Goal: Information Seeking & Learning: Learn about a topic

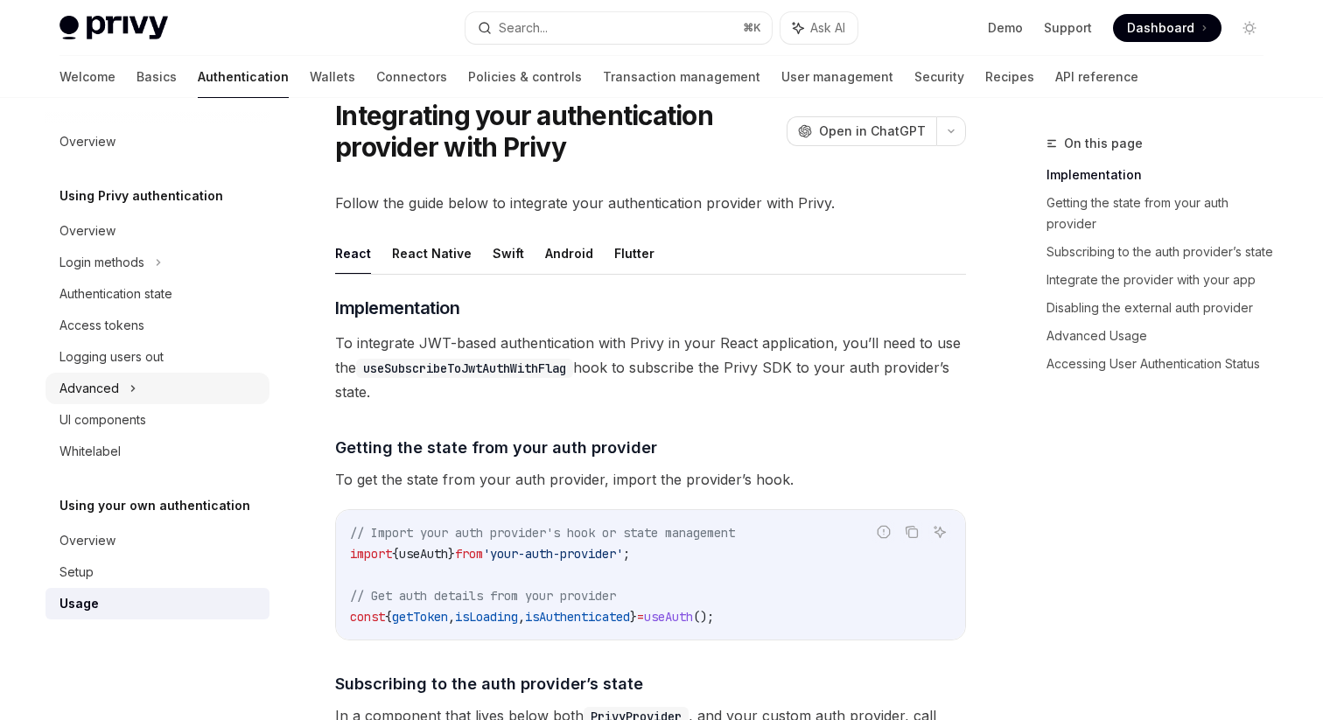
scroll to position [15, 0]
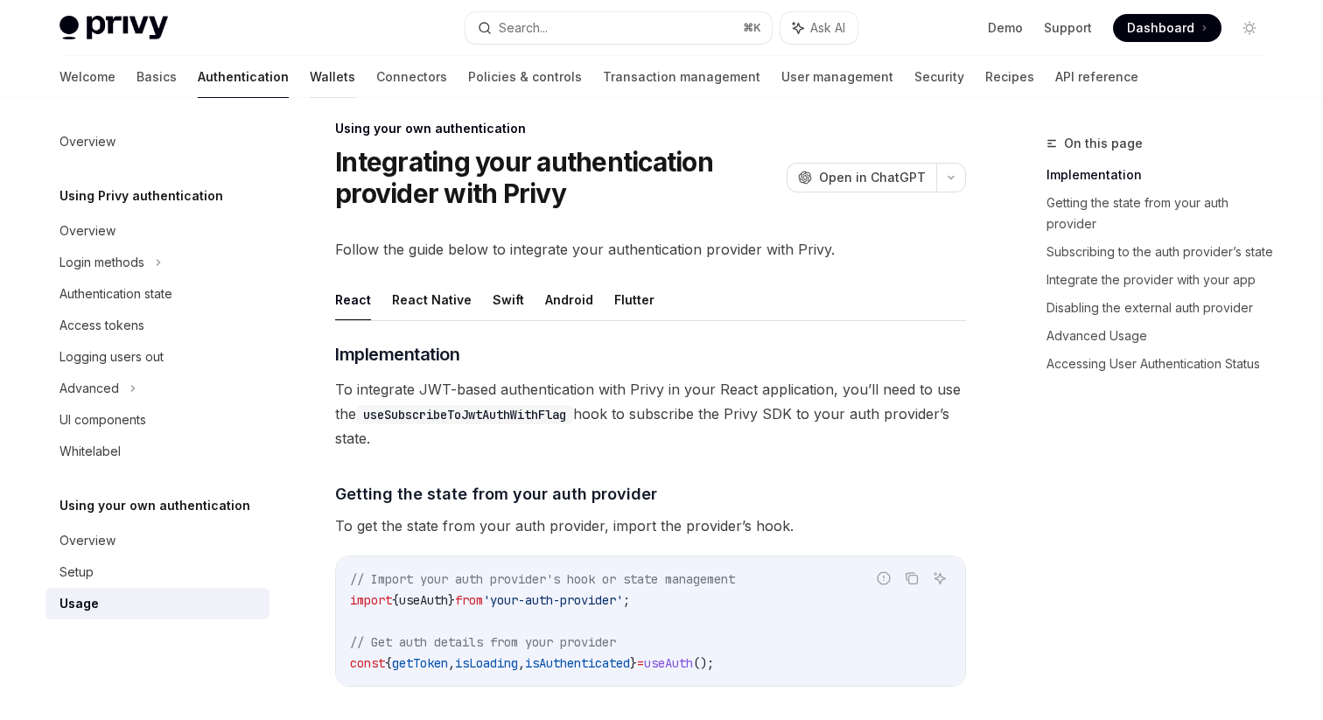
click at [310, 84] on link "Wallets" at bounding box center [333, 77] width 46 height 42
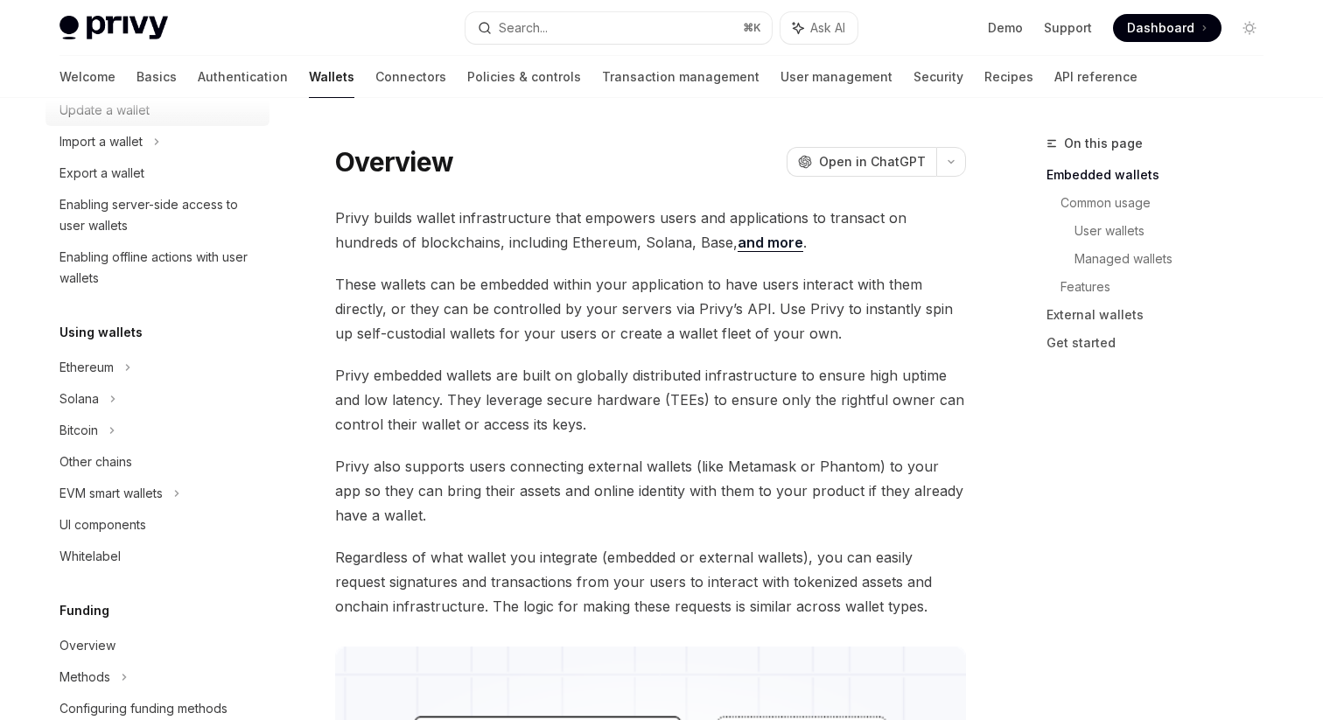
scroll to position [241, 0]
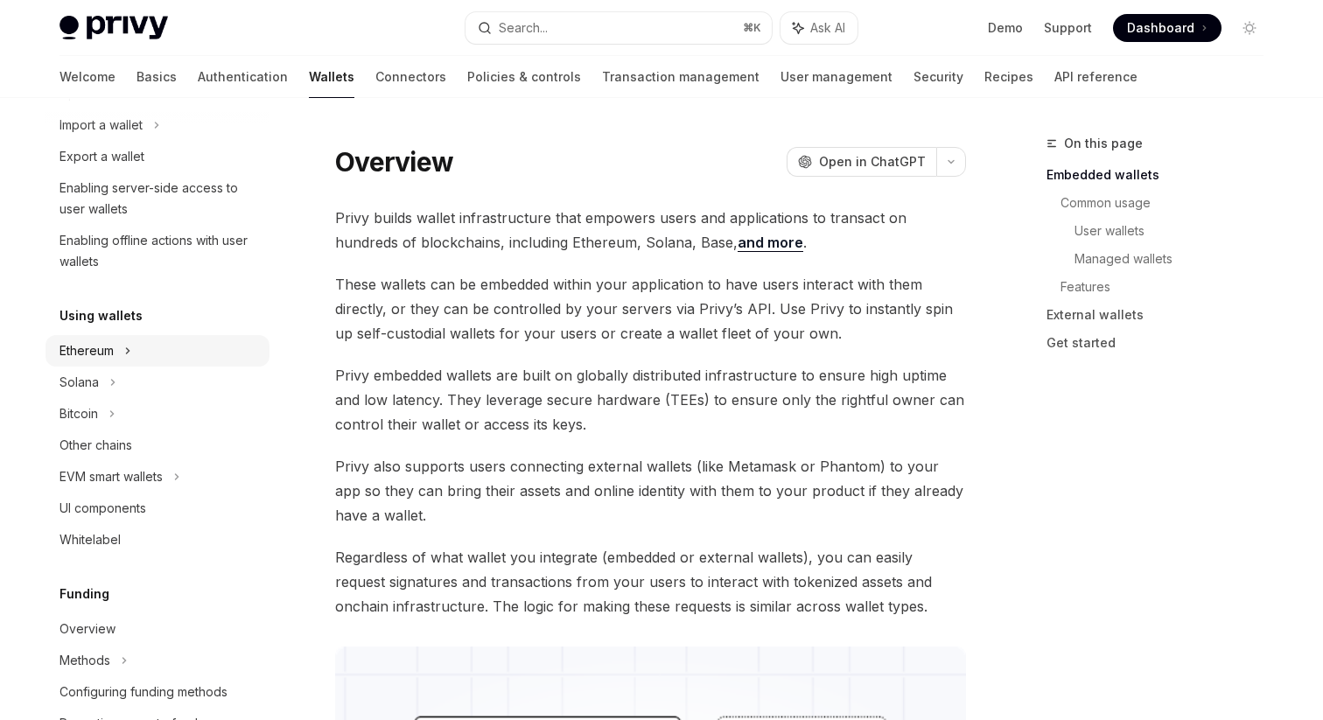
click at [78, 348] on div "Ethereum" at bounding box center [87, 350] width 54 height 21
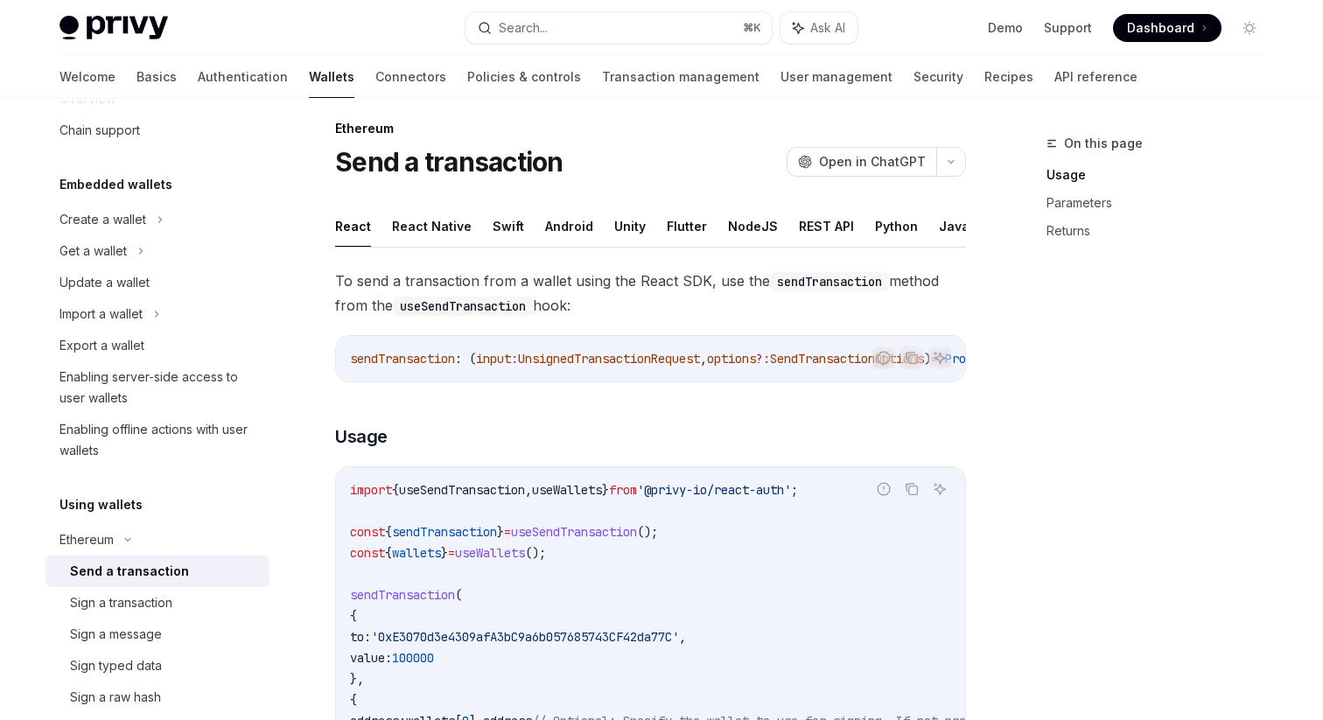
scroll to position [49, 0]
click at [96, 250] on div "Get a wallet" at bounding box center [93, 253] width 67 height 21
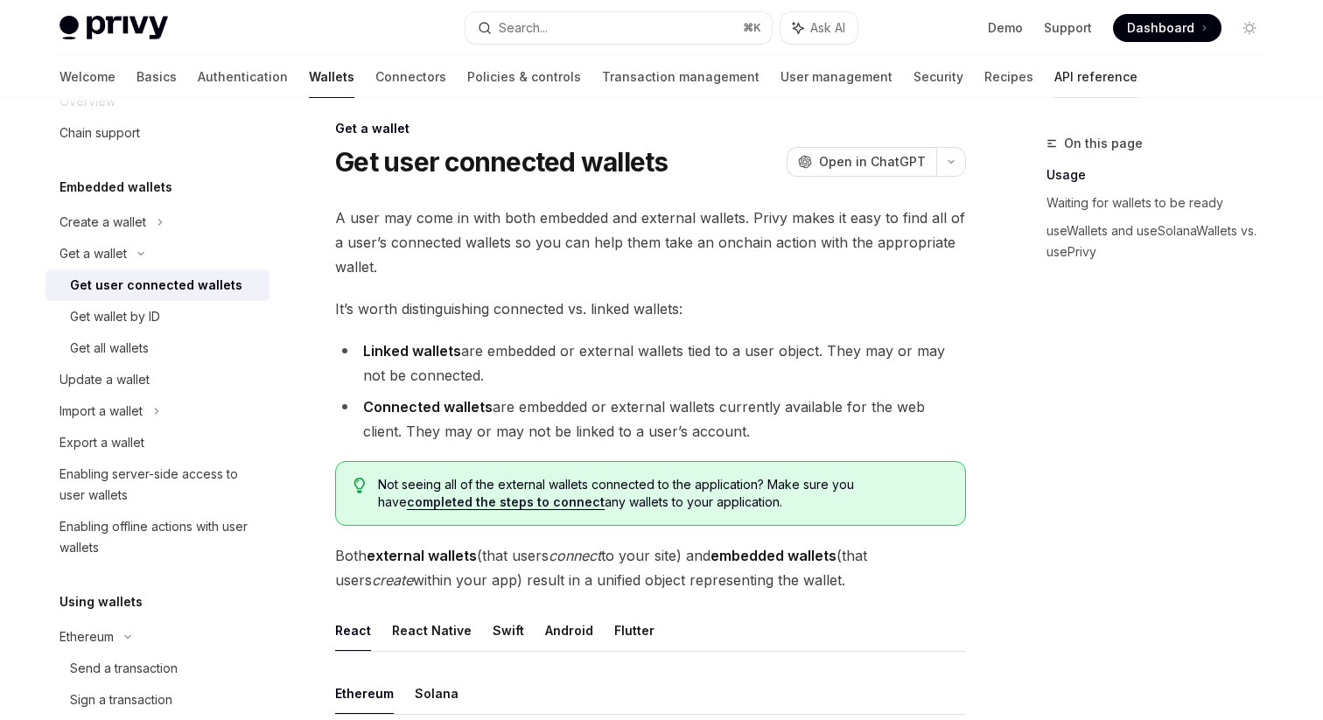
click at [1055, 81] on link "API reference" at bounding box center [1096, 77] width 83 height 42
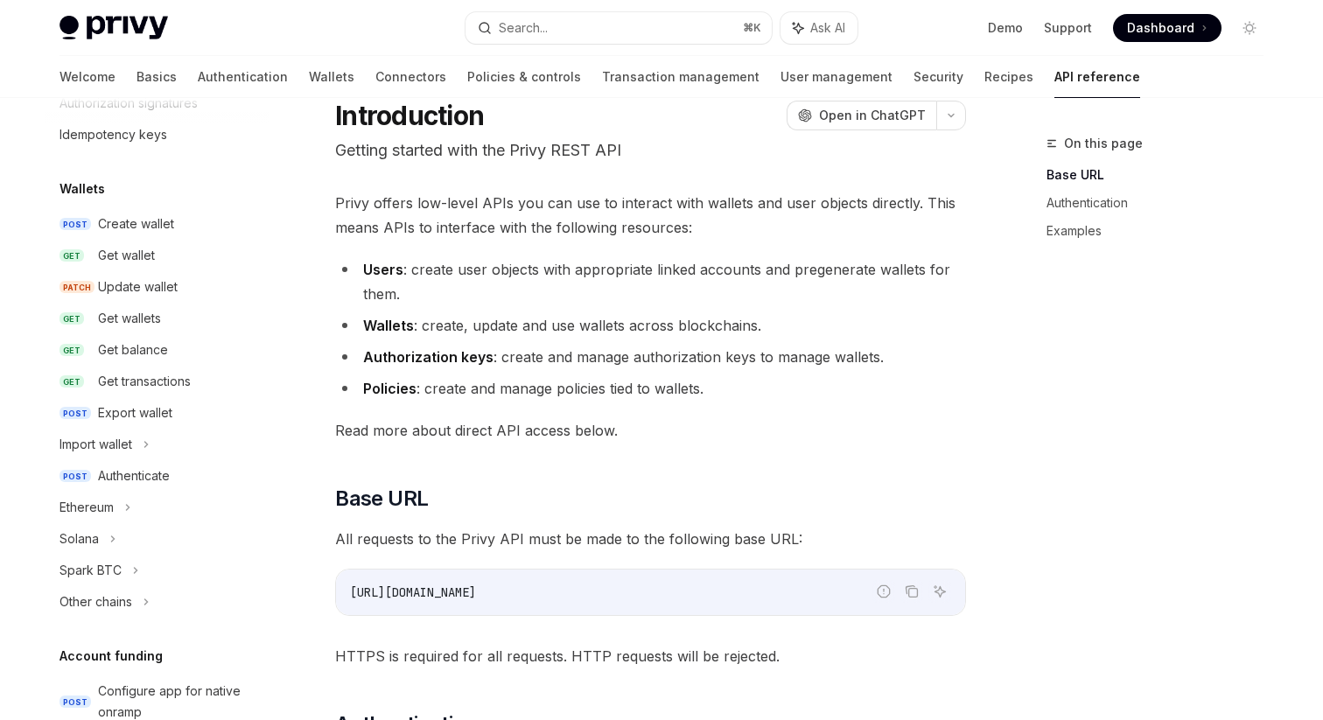
scroll to position [94, 0]
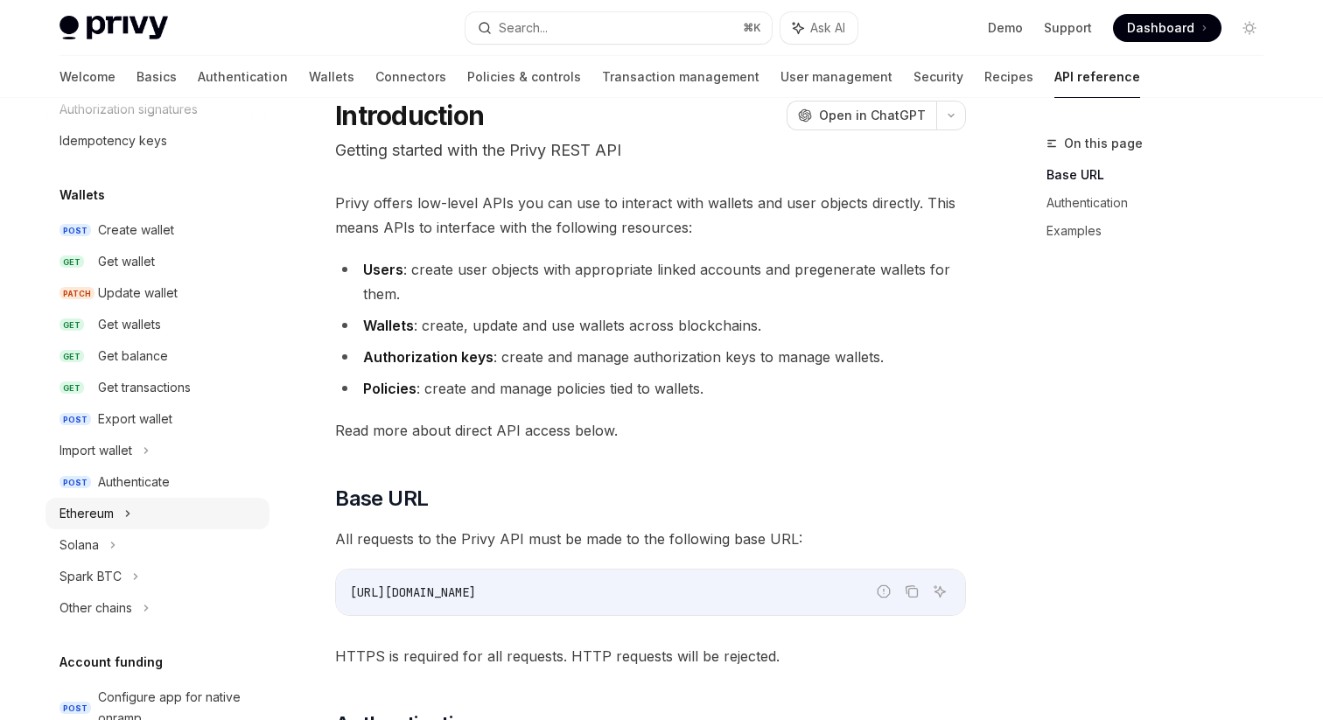
click at [91, 508] on div "Ethereum" at bounding box center [87, 513] width 54 height 21
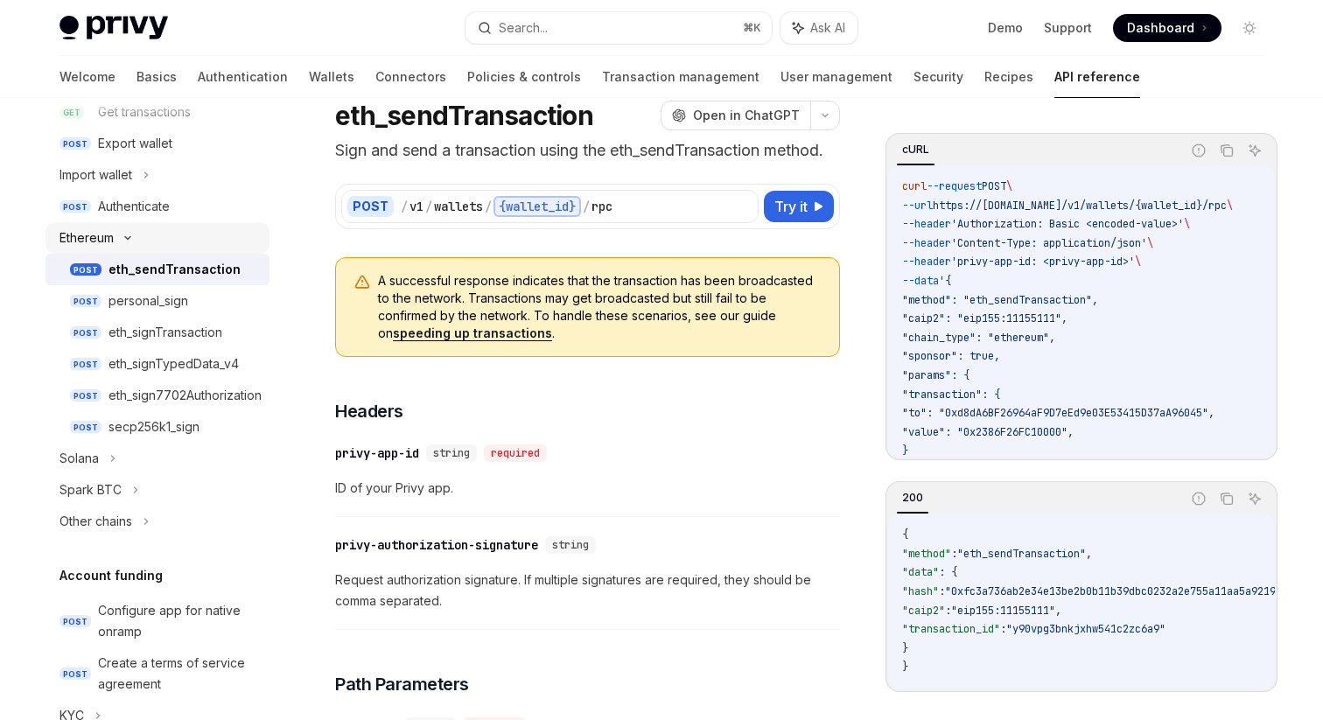
scroll to position [370, 0]
click at [108, 239] on div "Ethereum" at bounding box center [87, 237] width 54 height 21
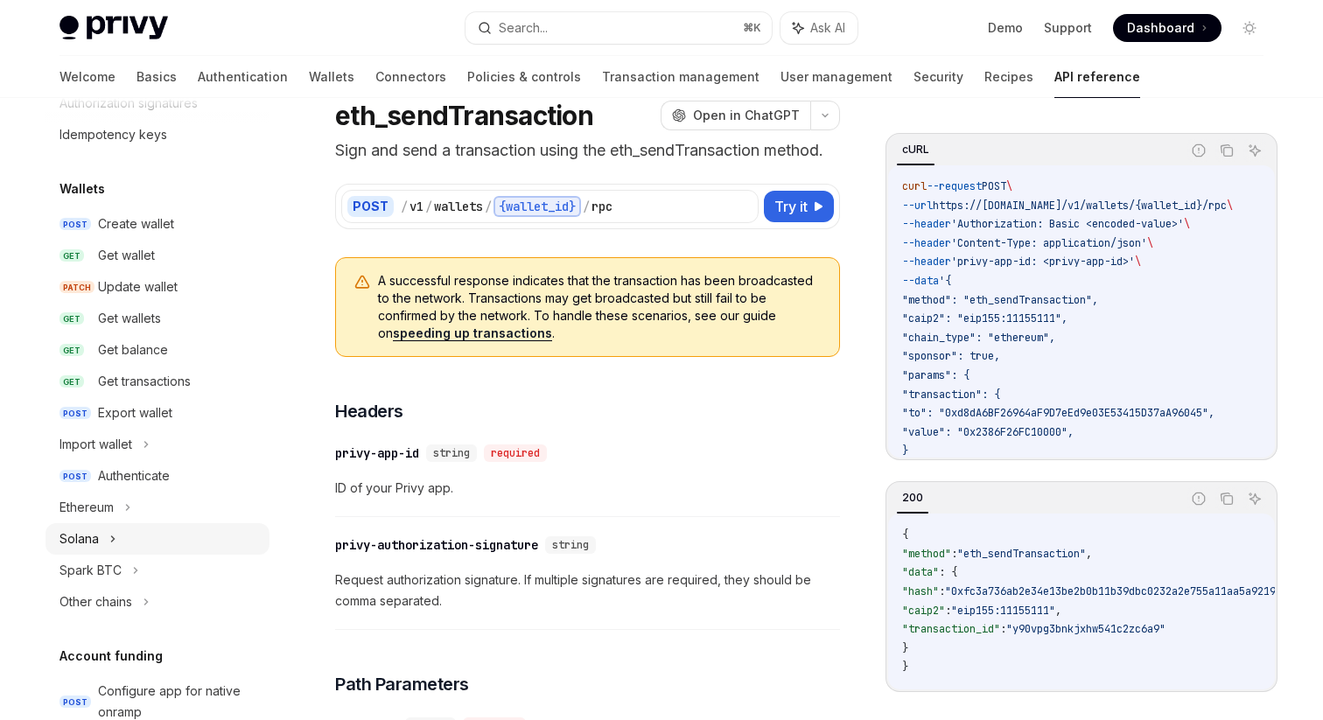
scroll to position [96, 0]
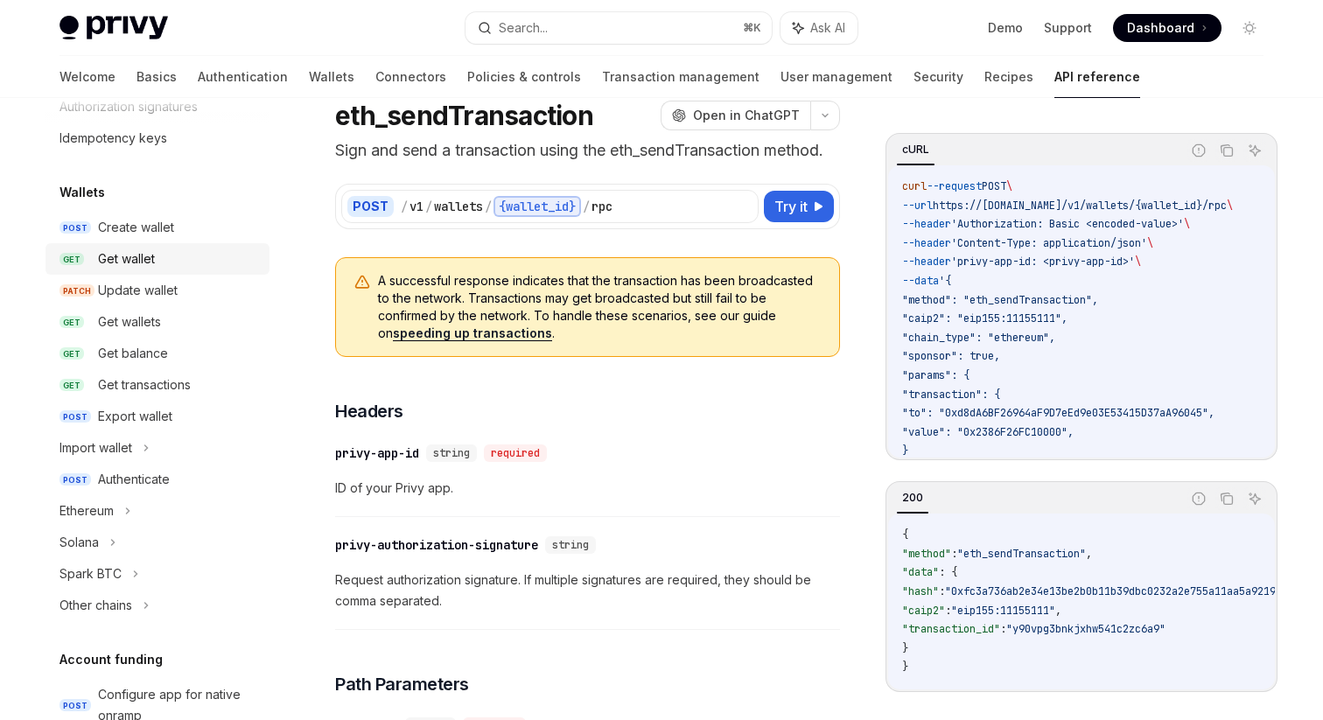
click at [102, 263] on div "Get wallet" at bounding box center [126, 259] width 57 height 21
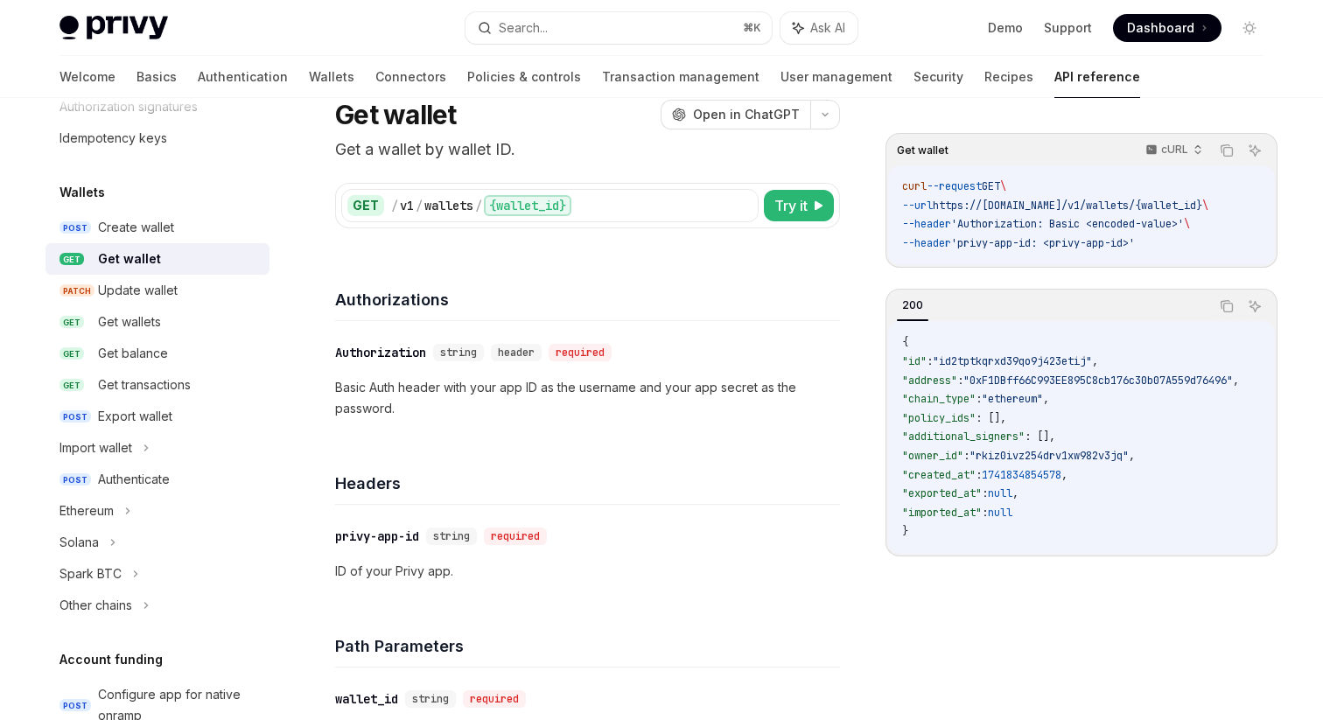
scroll to position [66, 0]
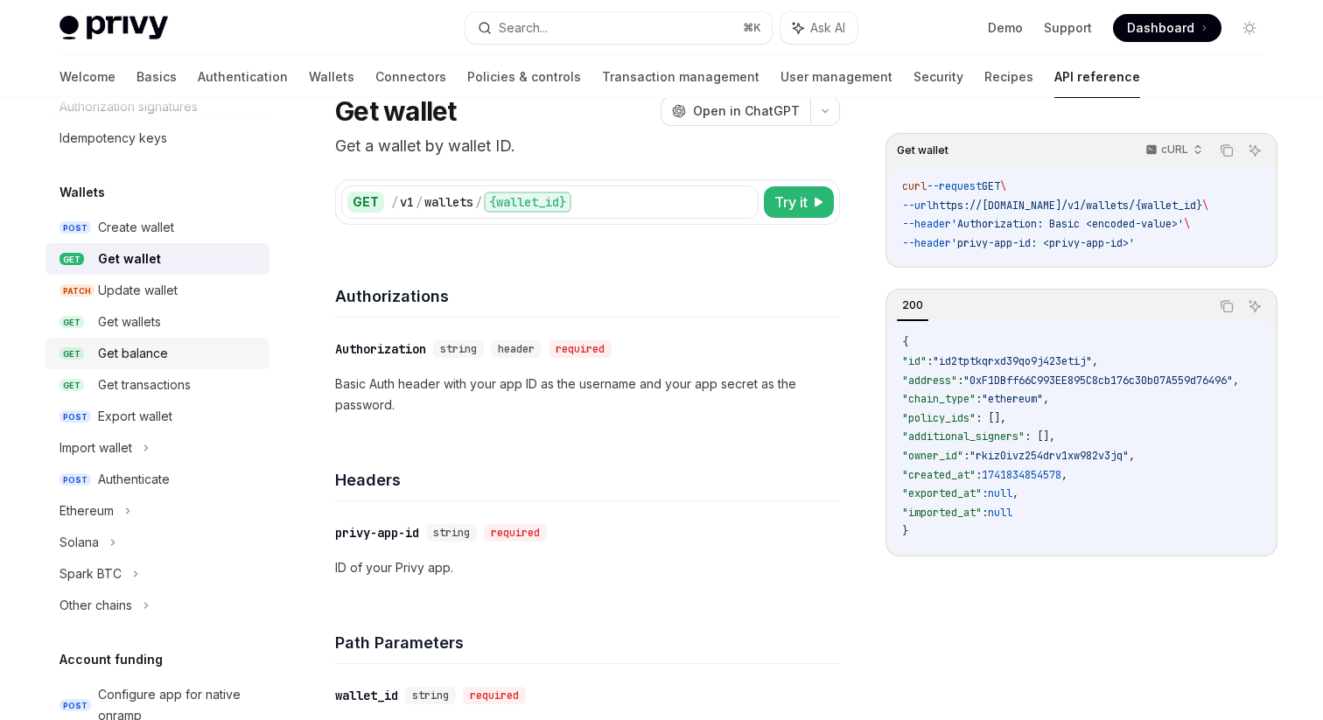
click at [70, 353] on span "GET" at bounding box center [72, 353] width 25 height 13
type textarea "*"
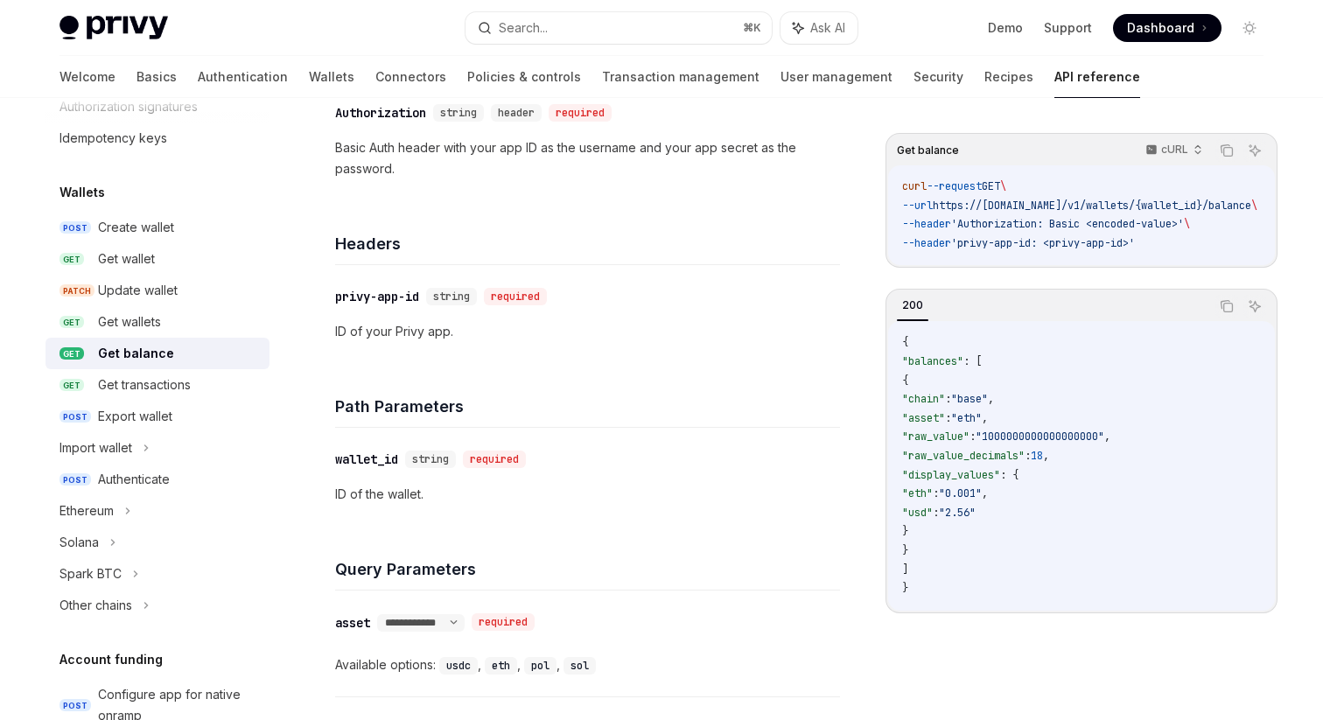
scroll to position [312, 0]
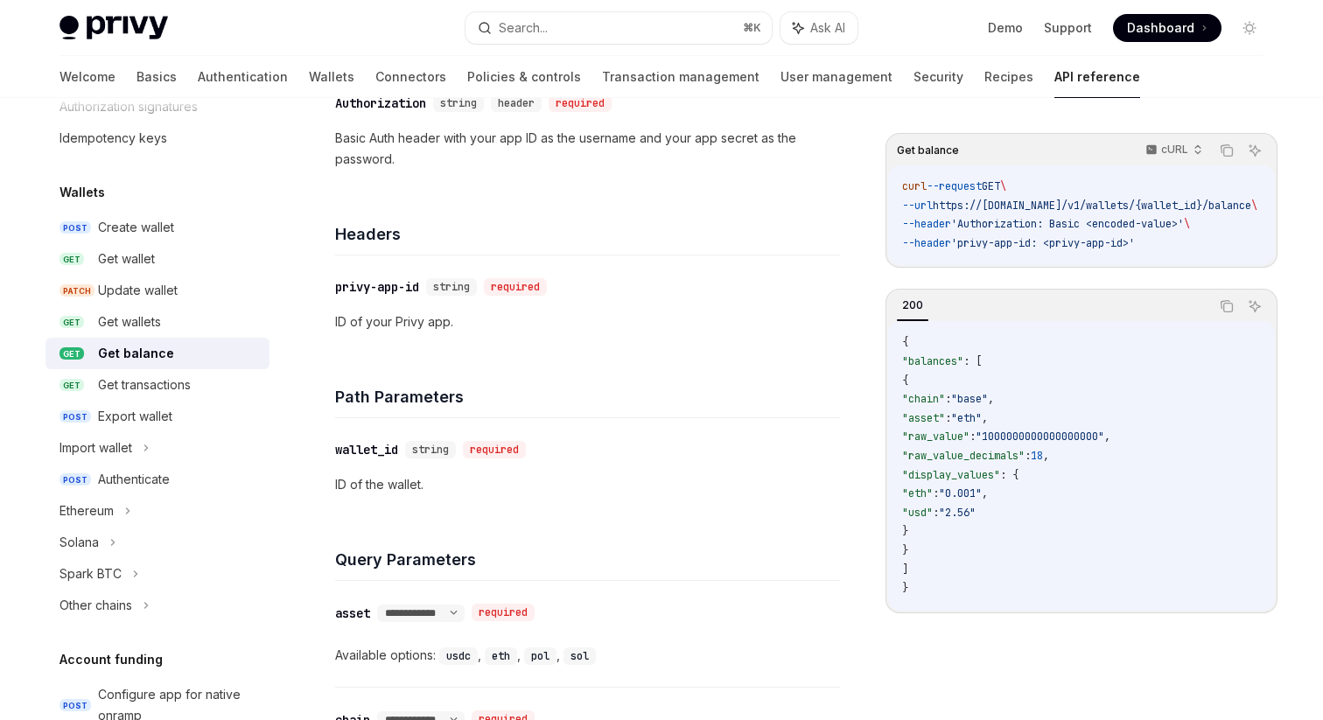
drag, startPoint x: 950, startPoint y: 499, endPoint x: 1047, endPoint y: 499, distance: 97.1
click at [1047, 499] on code "{ "balances" : [ { "chain" : "base" , "asset" : "eth" , "raw_value" : "10000000…" at bounding box center [1081, 465] width 359 height 264
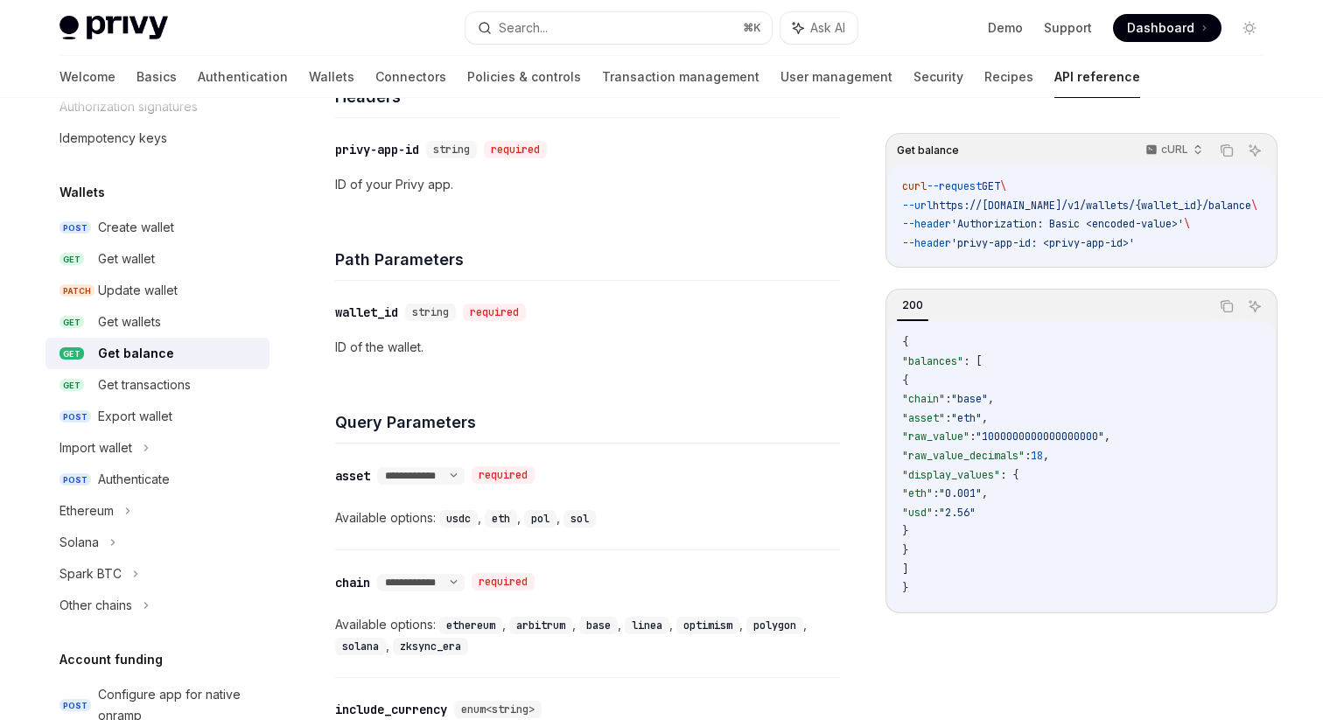
scroll to position [459, 0]
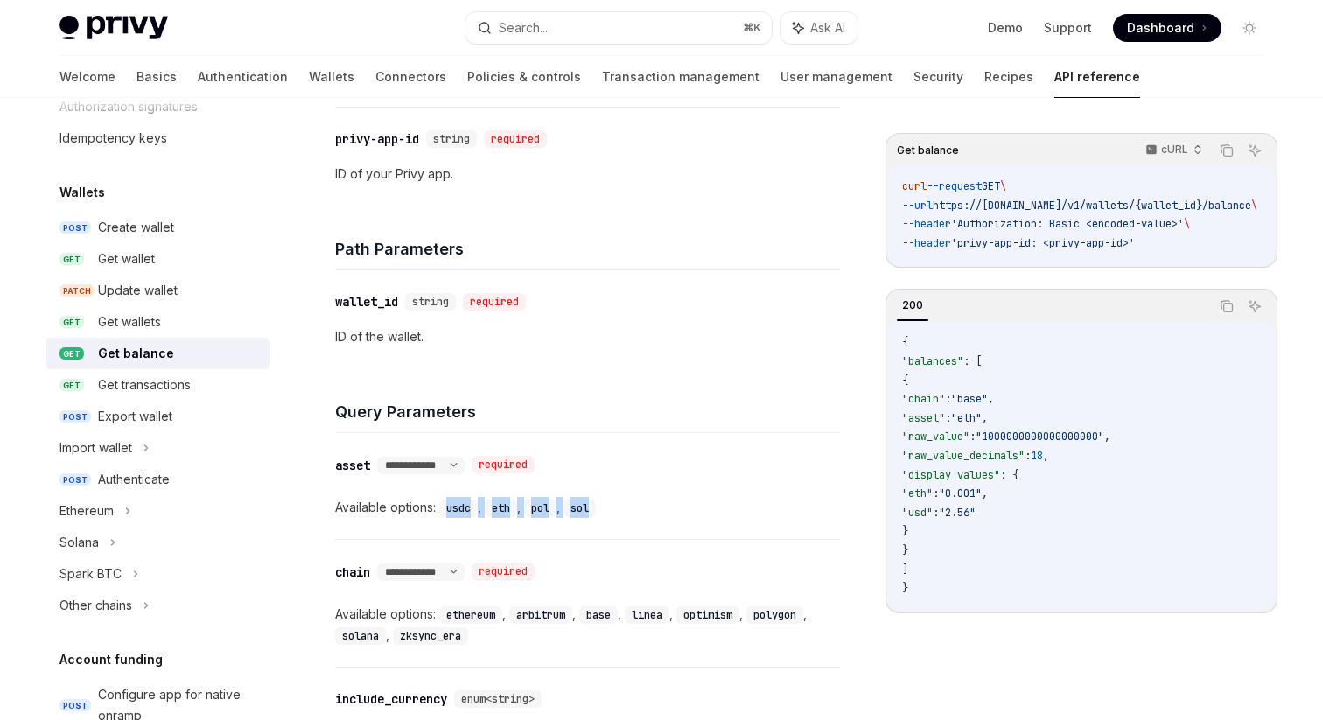
drag, startPoint x: 445, startPoint y: 508, endPoint x: 595, endPoint y: 513, distance: 150.6
click at [595, 513] on div "Available options: usdc , eth , pol , sol" at bounding box center [587, 507] width 505 height 21
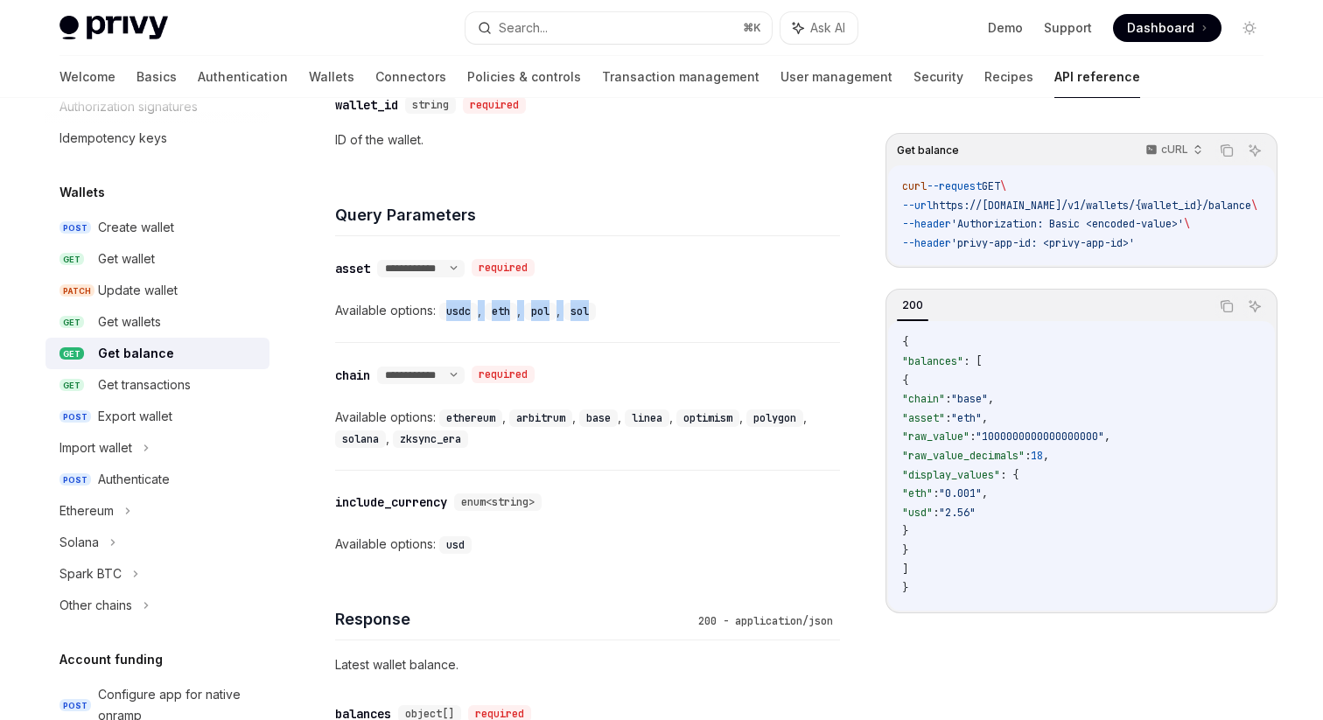
scroll to position [658, 0]
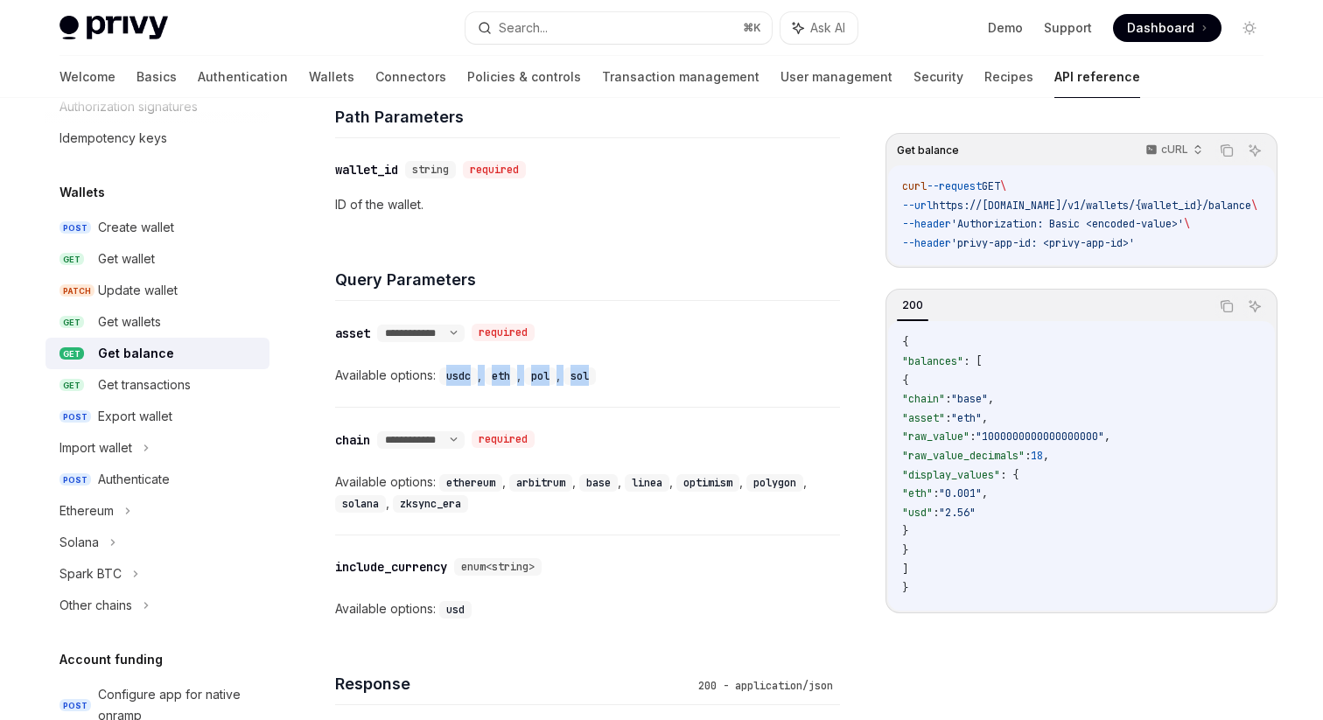
click at [508, 604] on div "Available options: usd" at bounding box center [587, 609] width 505 height 21
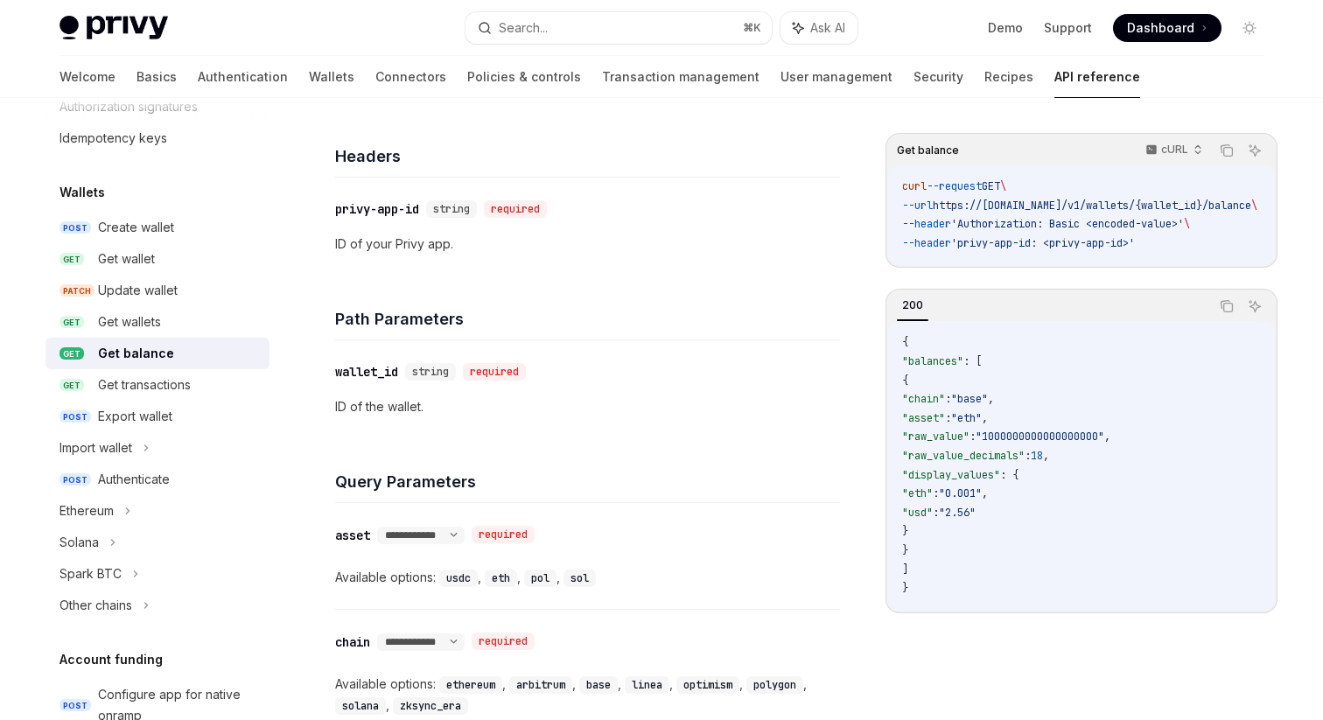
scroll to position [387, 0]
